Goal: Communication & Community: Connect with others

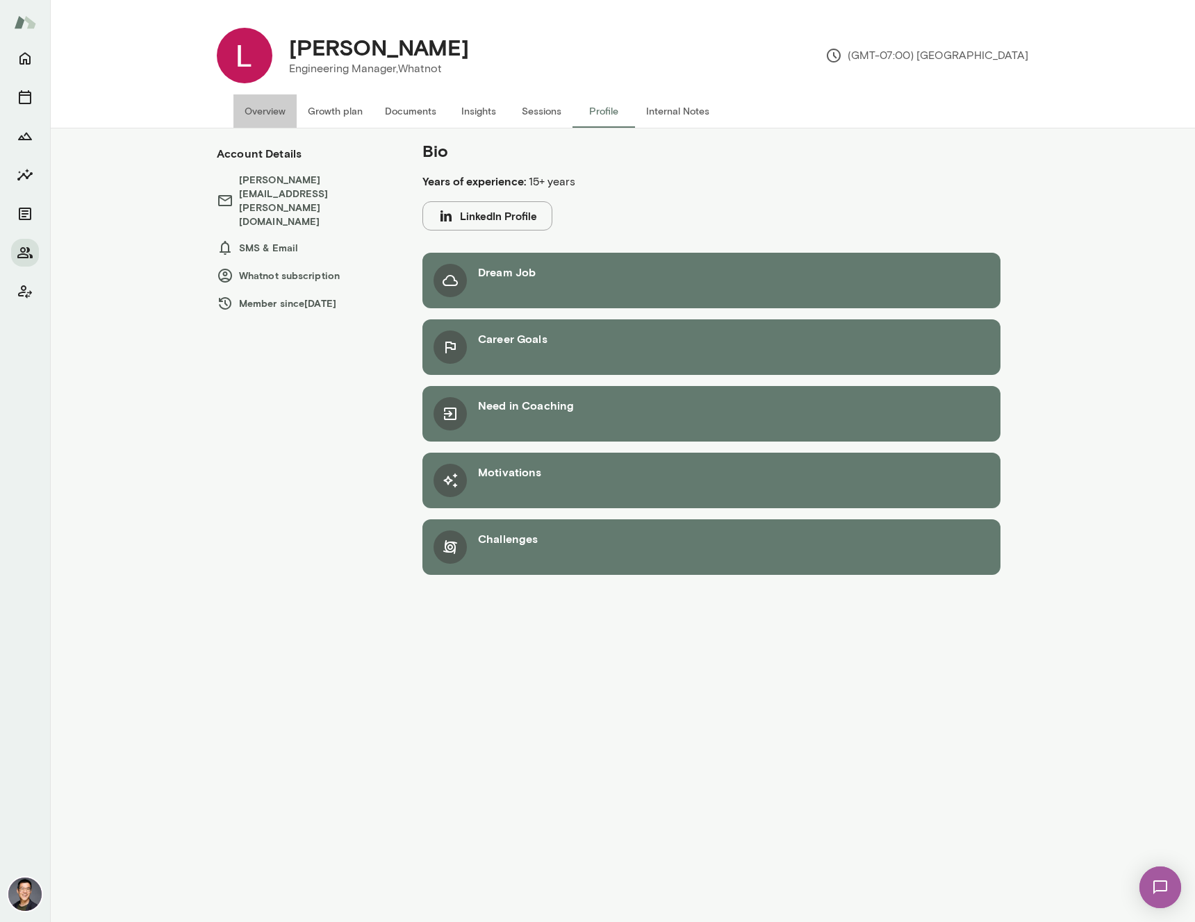
click at [269, 110] on button "Overview" at bounding box center [264, 110] width 63 height 33
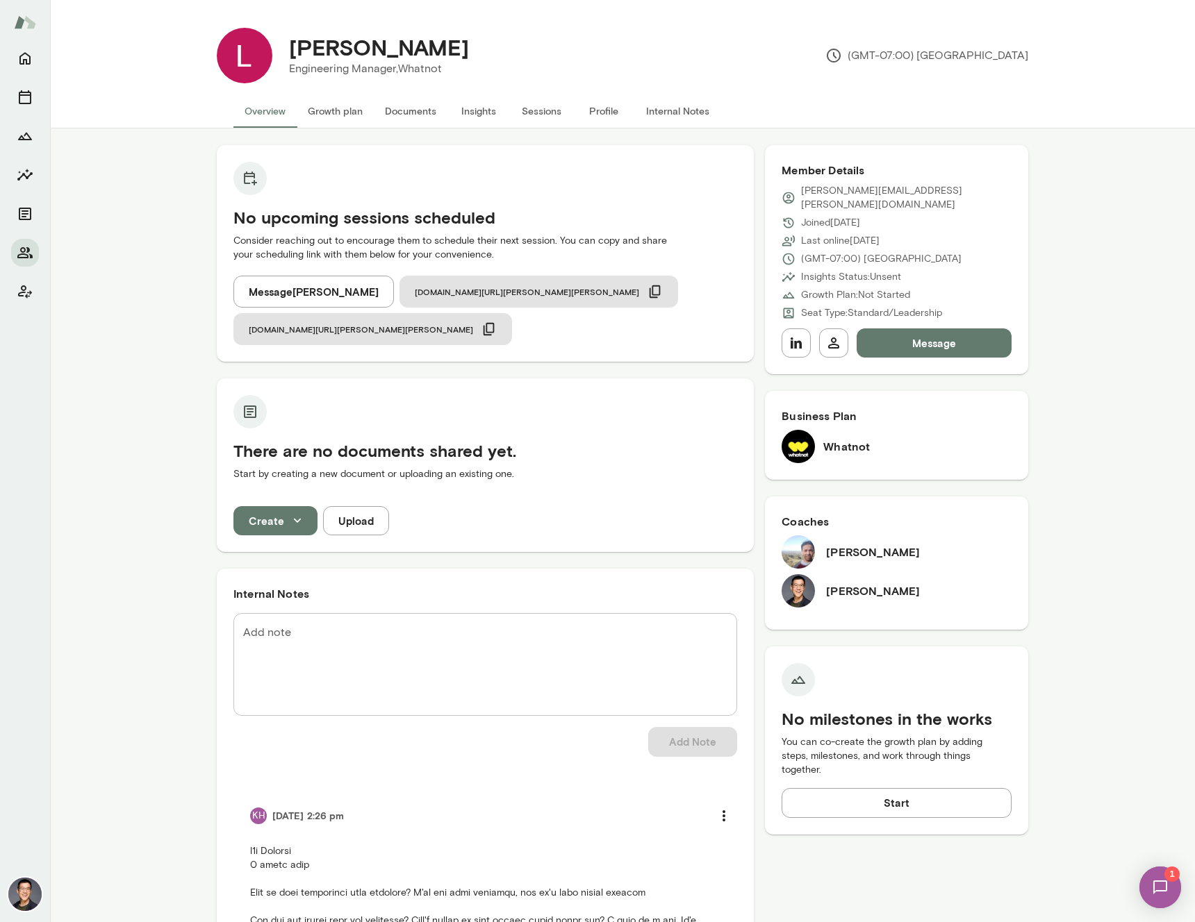
drag, startPoint x: 909, startPoint y: 325, endPoint x: 883, endPoint y: 348, distance: 34.4
click at [947, 374] on div "Member Details logan.bestwick@whatnot.com Joined Aug 13 Last online Aug 13 (GMT…" at bounding box center [896, 684] width 263 height 1079
click at [949, 329] on button "Message" at bounding box center [933, 343] width 155 height 29
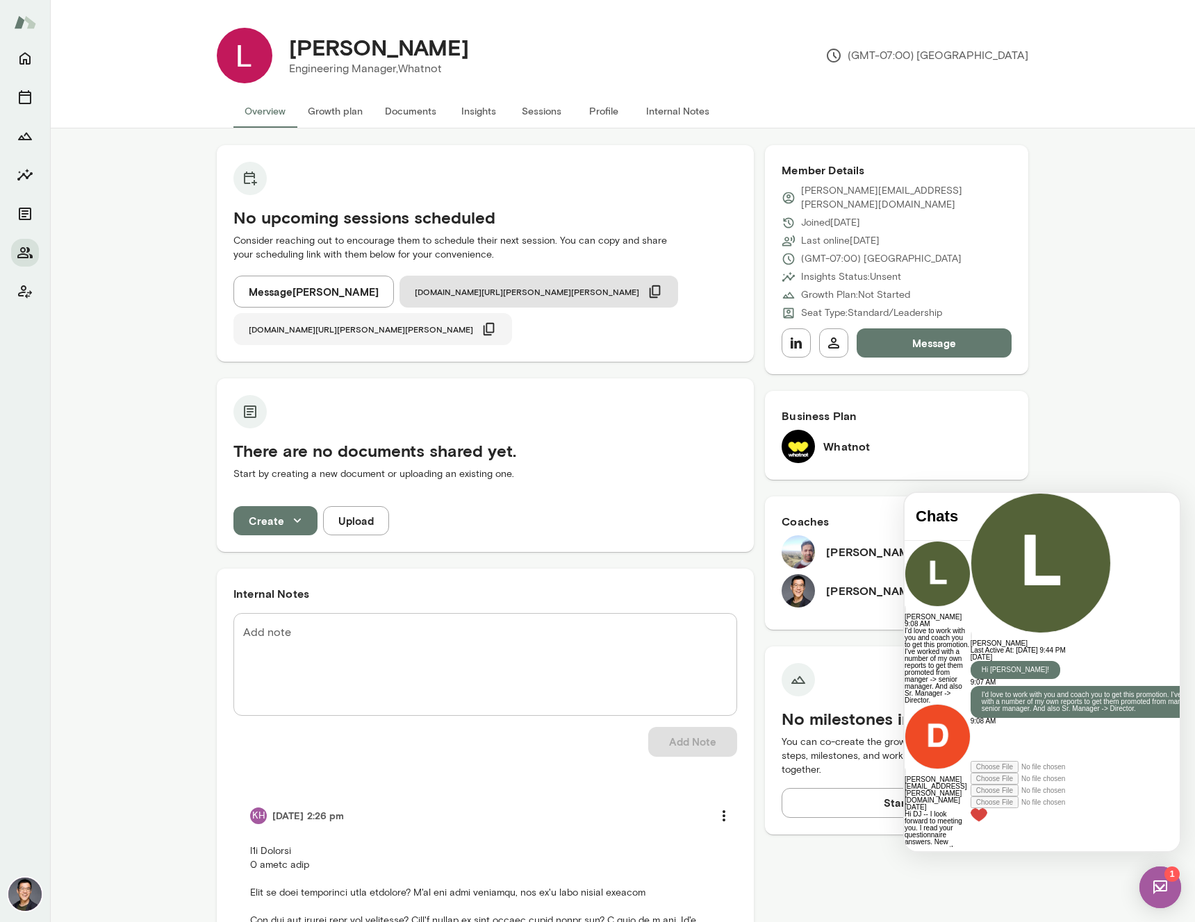
click at [497, 322] on icon "button" at bounding box center [488, 329] width 15 height 15
click at [974, 761] on div at bounding box center [1095, 743] width 251 height 36
drag, startPoint x: 1084, startPoint y: 780, endPoint x: 1094, endPoint y: 780, distance: 9.7
click at [1084, 775] on div "**********" at bounding box center [1095, 750] width 251 height 50
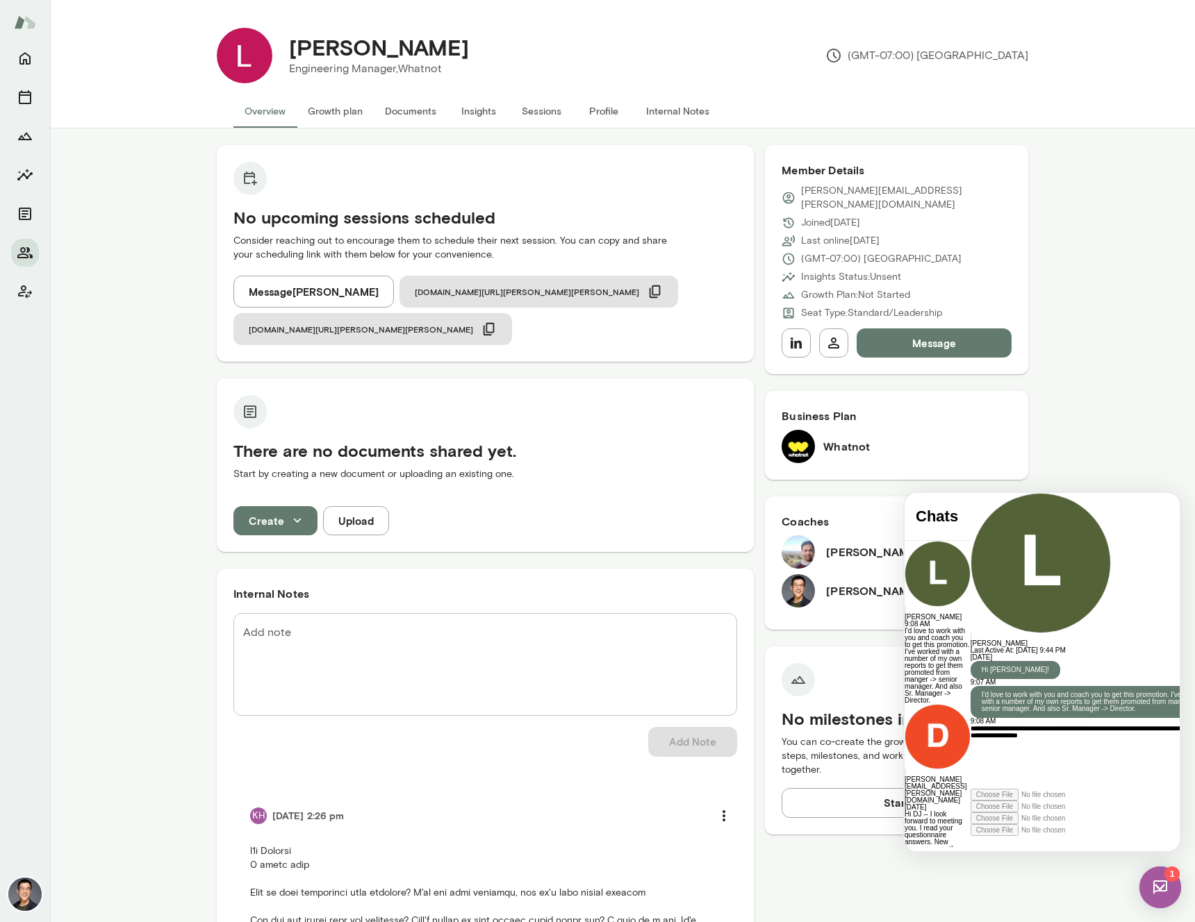
click at [1086, 778] on div "**********" at bounding box center [1095, 757] width 251 height 64
click at [970, 836] on icon at bounding box center [970, 836] width 0 height 0
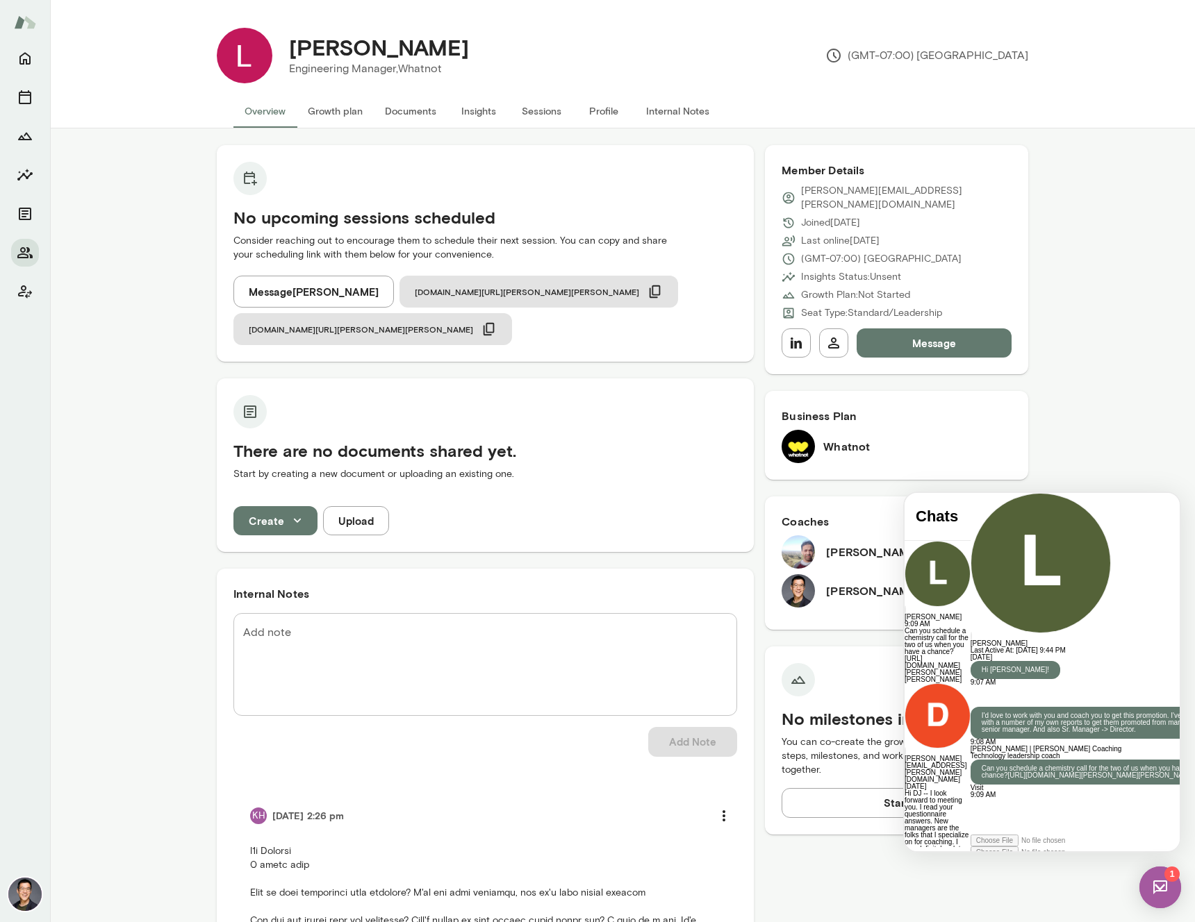
scroll to position [185, 0]
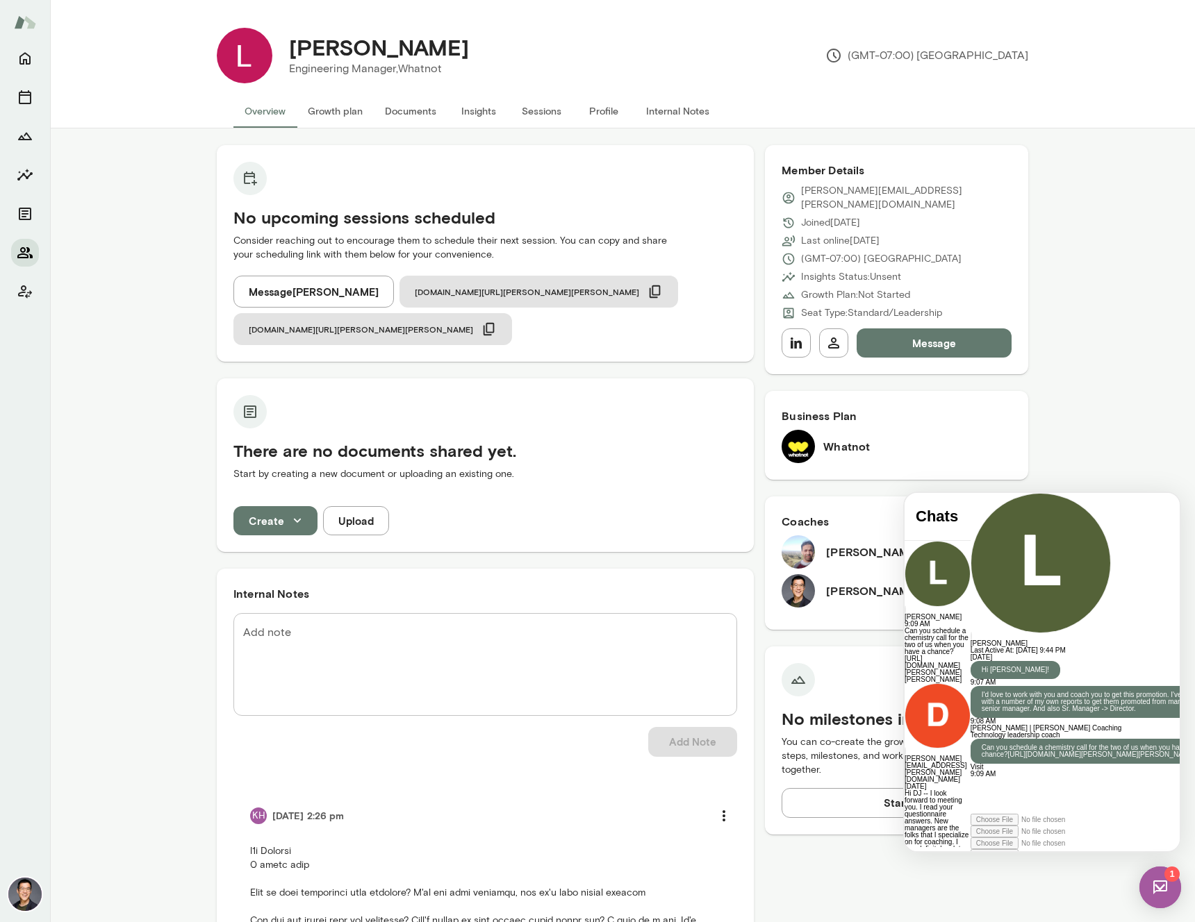
click at [23, 259] on icon "Members" at bounding box center [25, 253] width 17 height 17
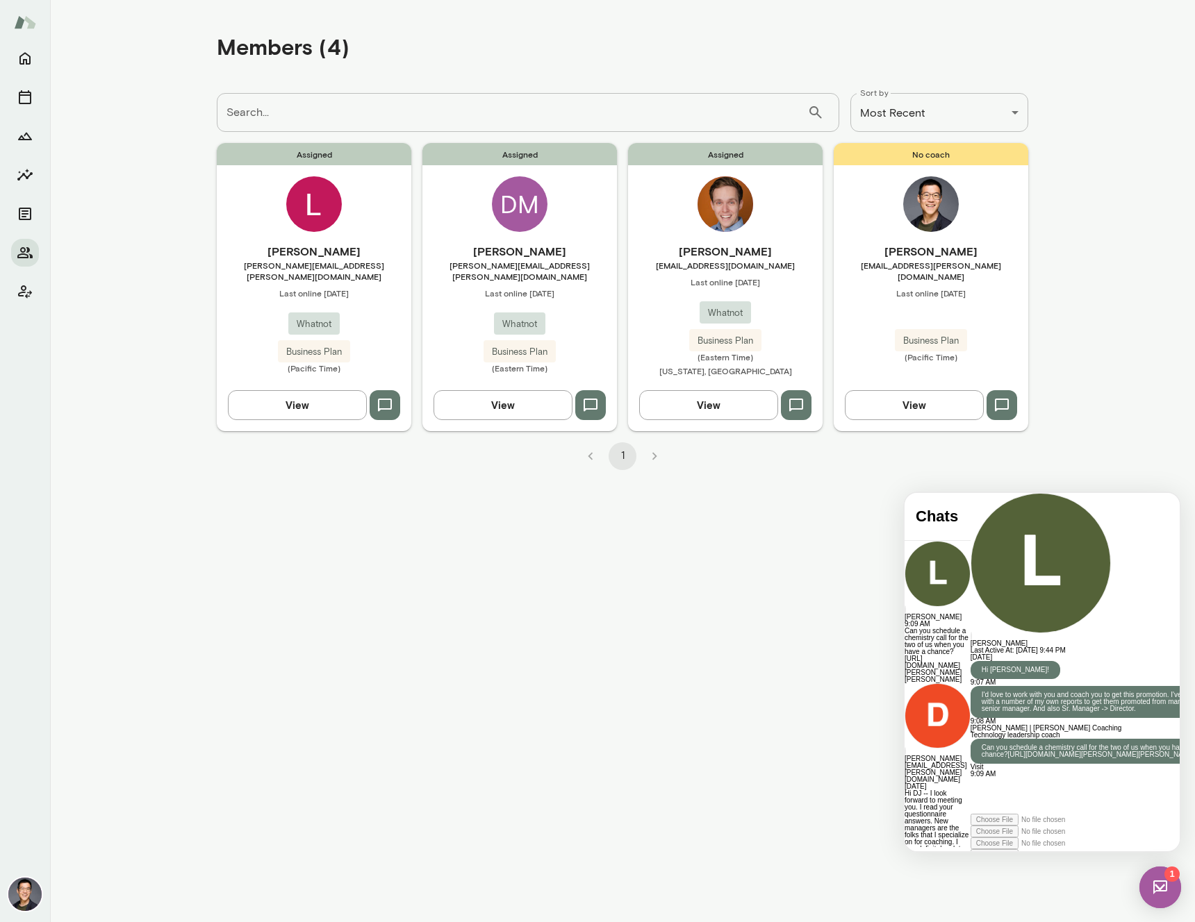
click at [713, 260] on span "bmorgan@whatnot.com" at bounding box center [725, 265] width 194 height 11
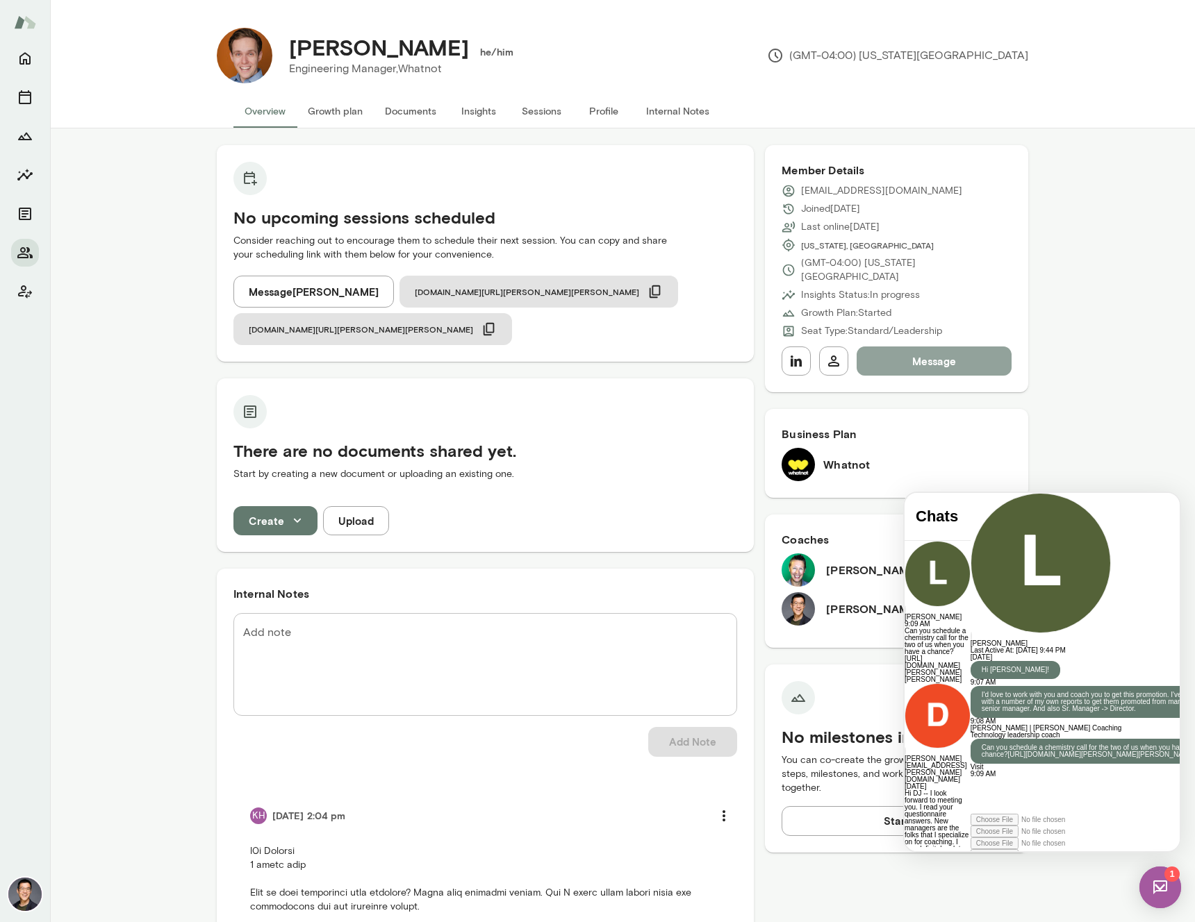
click at [911, 349] on button "Message" at bounding box center [933, 361] width 155 height 29
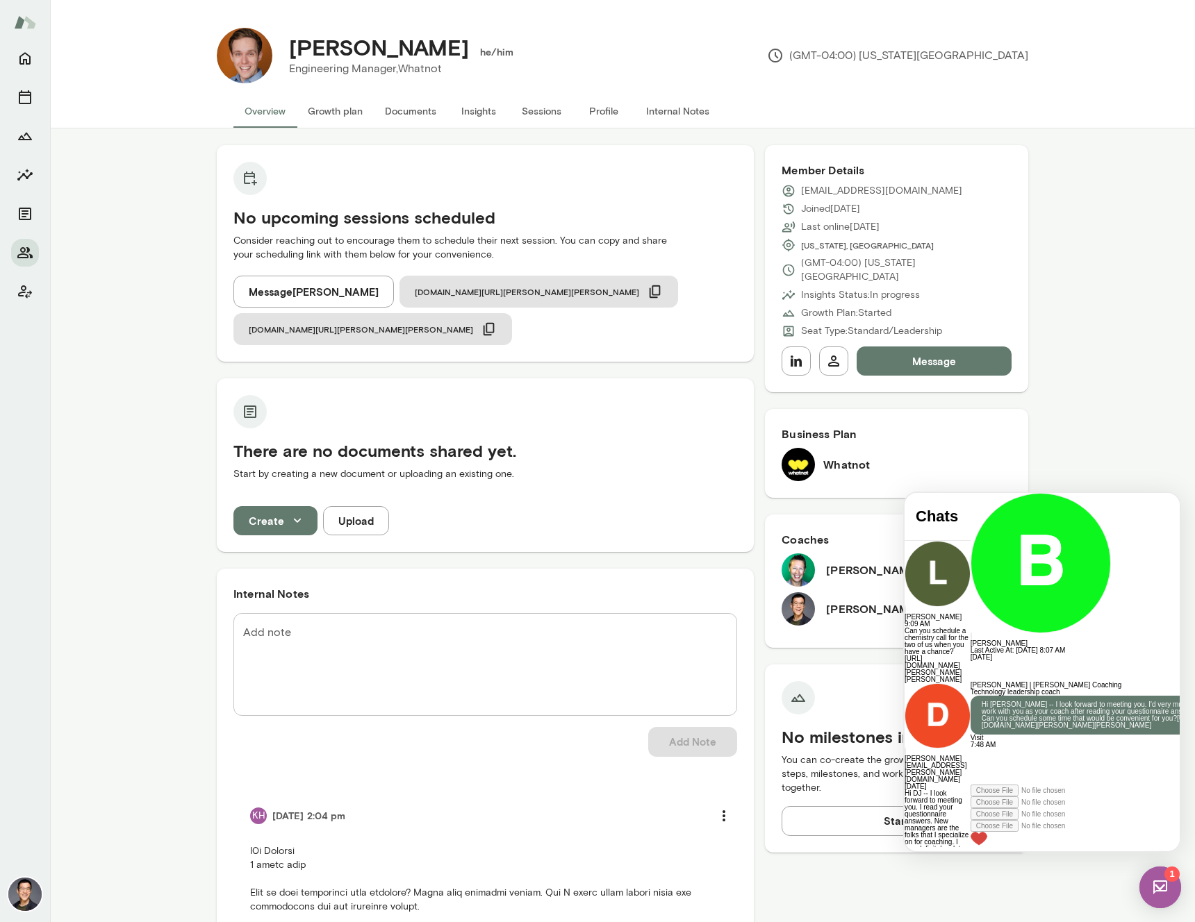
scroll to position [56, 0]
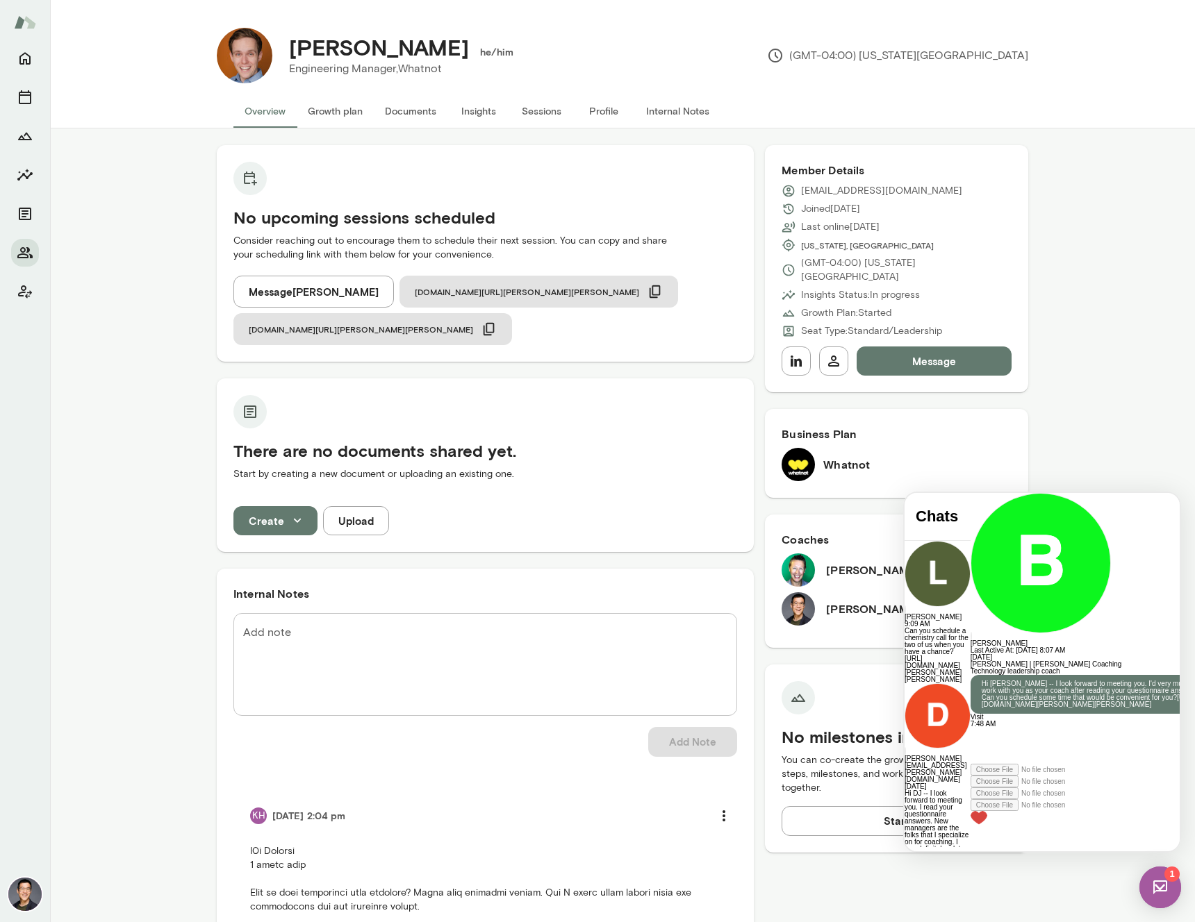
click at [1118, 431] on div "No upcoming sessions scheduled Consider reaching out to encourage them to sched…" at bounding box center [622, 740] width 1145 height 1223
click at [31, 73] on div at bounding box center [25, 174] width 28 height 261
click at [33, 63] on icon "Home" at bounding box center [25, 58] width 17 height 17
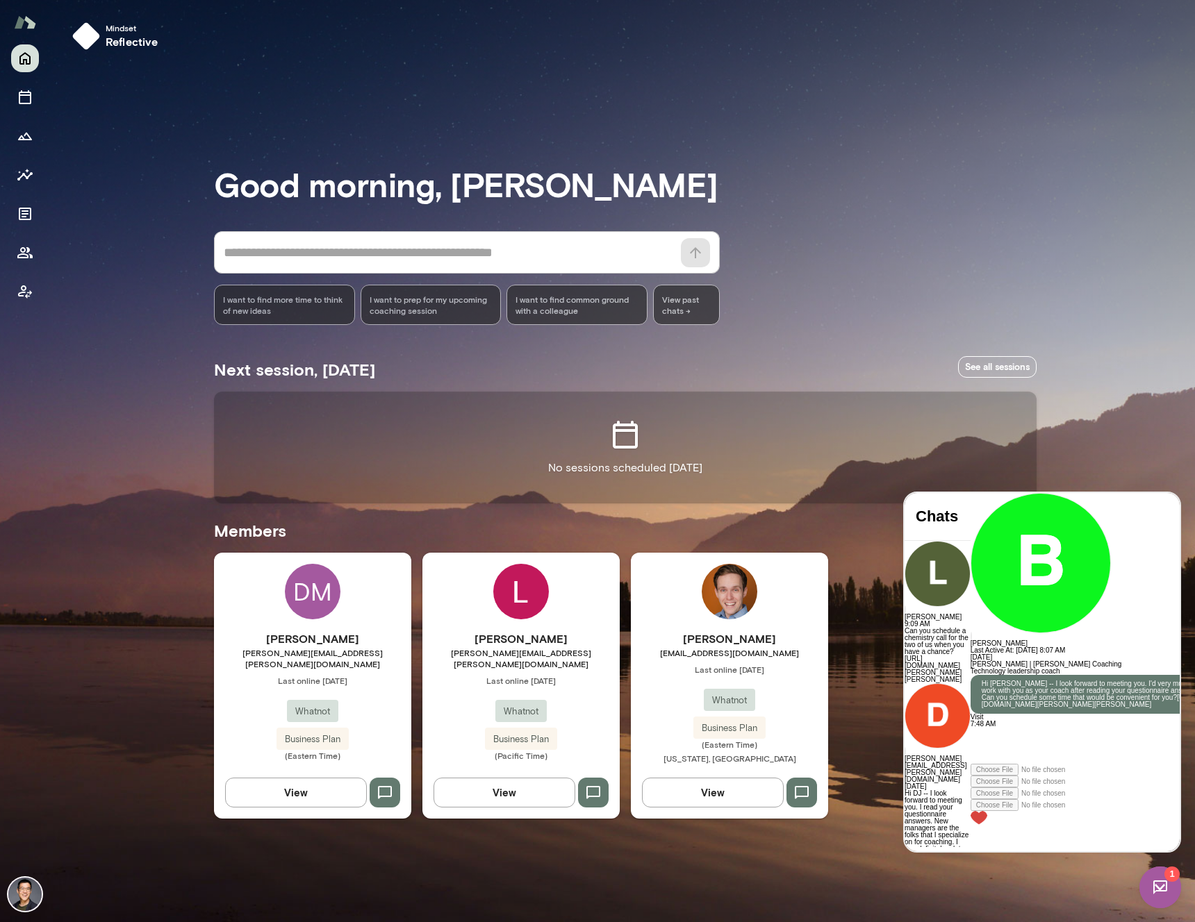
click at [340, 651] on span "donald.mitchell@whatnot.com" at bounding box center [312, 658] width 197 height 22
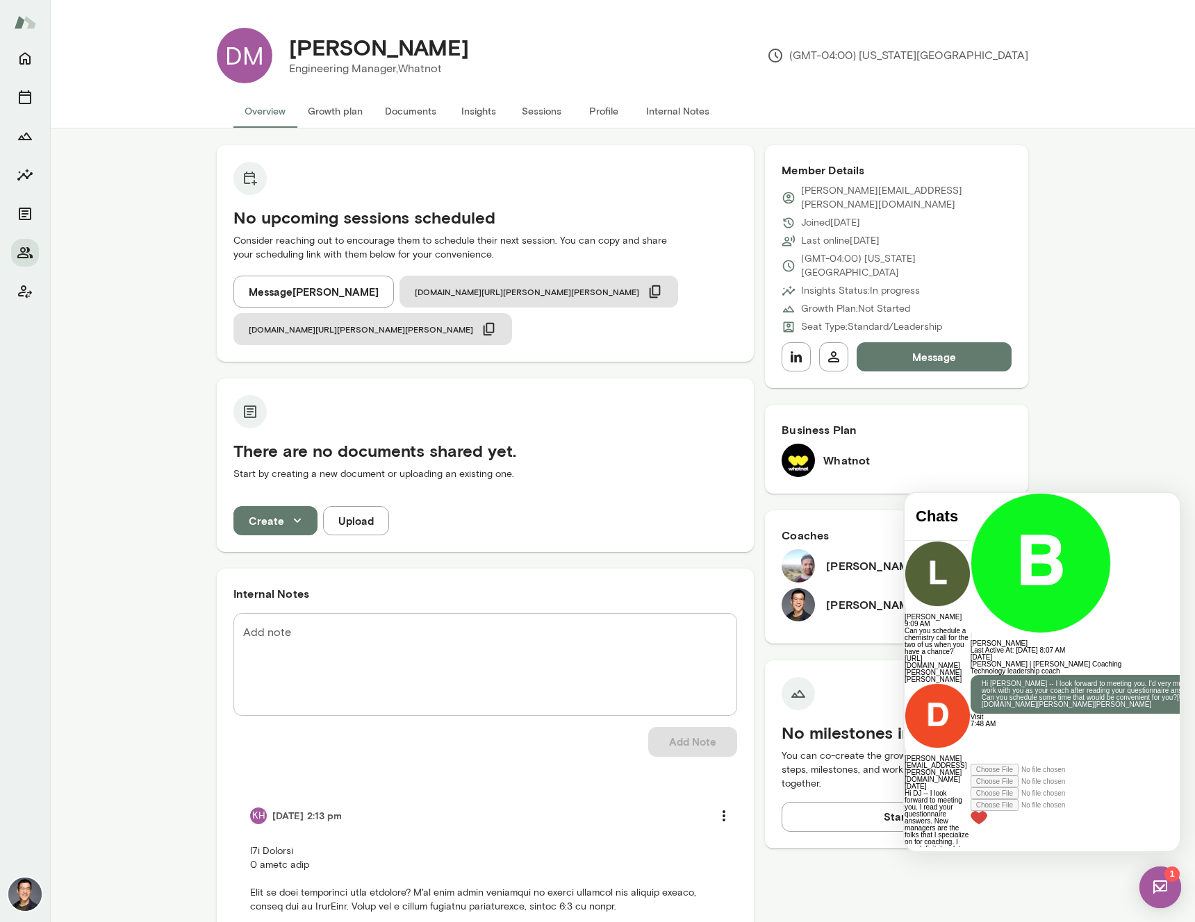
click at [1157, 522] on div "Blake Morgan Last Active At: 15th Aug 2025, 8:07 AM" at bounding box center [1095, 573] width 251 height 161
click at [1159, 509] on div "Blake Morgan Last Active At: 15th Aug 2025, 8:07 AM" at bounding box center [1095, 573] width 251 height 161
click at [1158, 508] on div "Blake Morgan Last Active At: 15th Aug 2025, 8:07 AM" at bounding box center [1095, 573] width 251 height 161
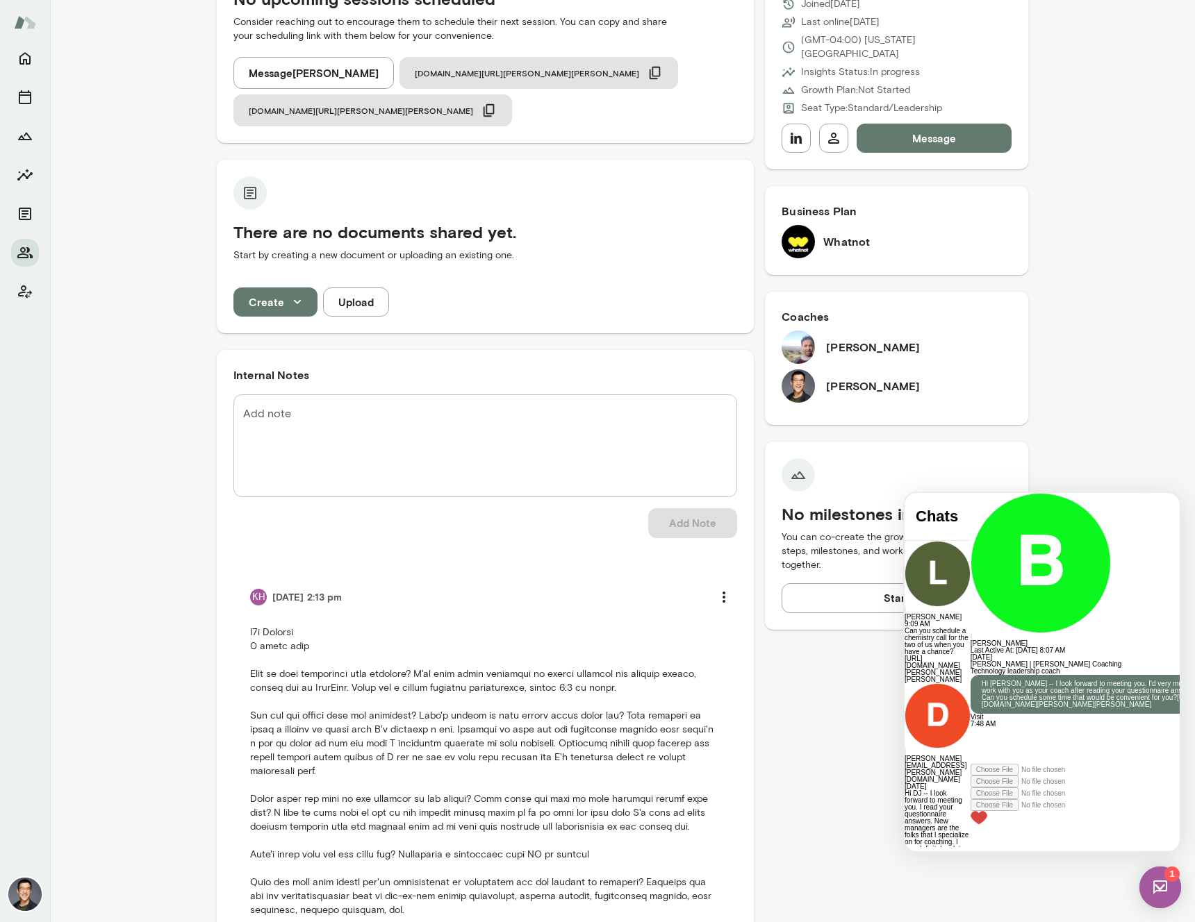
scroll to position [258, 0]
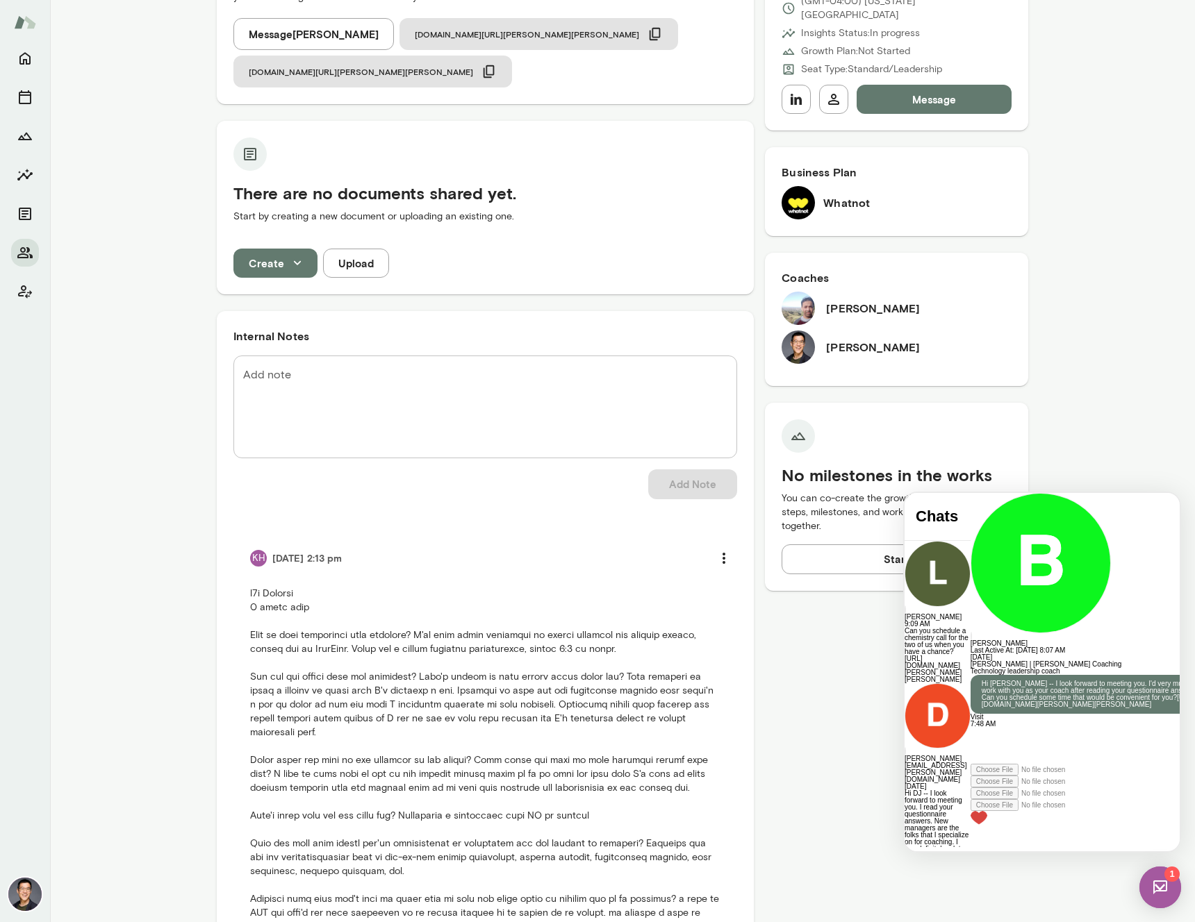
click at [801, 629] on div "Member Details donald.mitchell@whatnot.com Joined Aug 12 Last online Aug 12 (GM…" at bounding box center [896, 461] width 263 height 1148
